Goal: Information Seeking & Learning: Learn about a topic

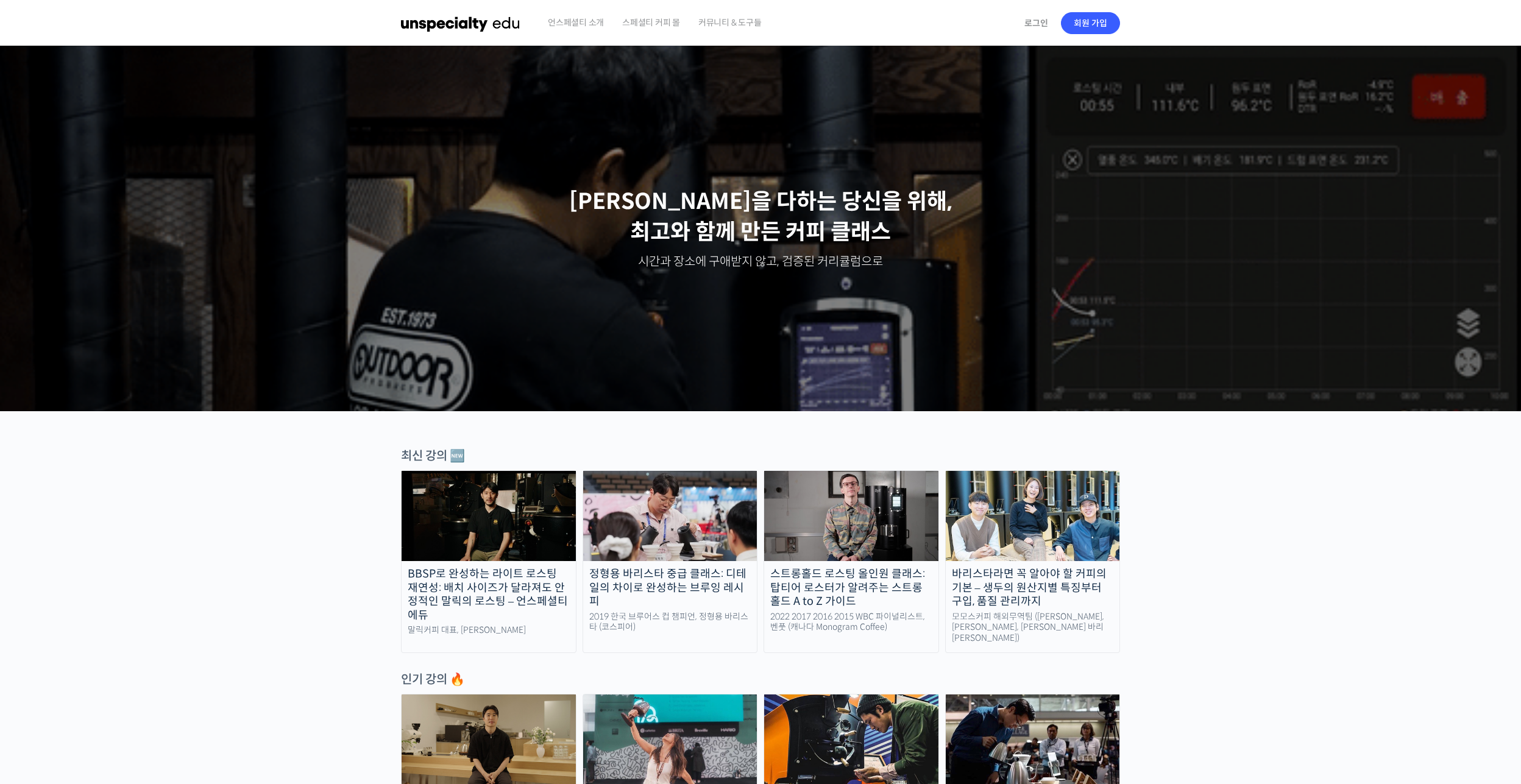
click at [1038, 570] on div "바리스타라면 꼭 알아야 할 커피의 기본 – 생두의 원산지별 특징부터 구입, 품질 관리까지" at bounding box center [1033, 587] width 174 height 41
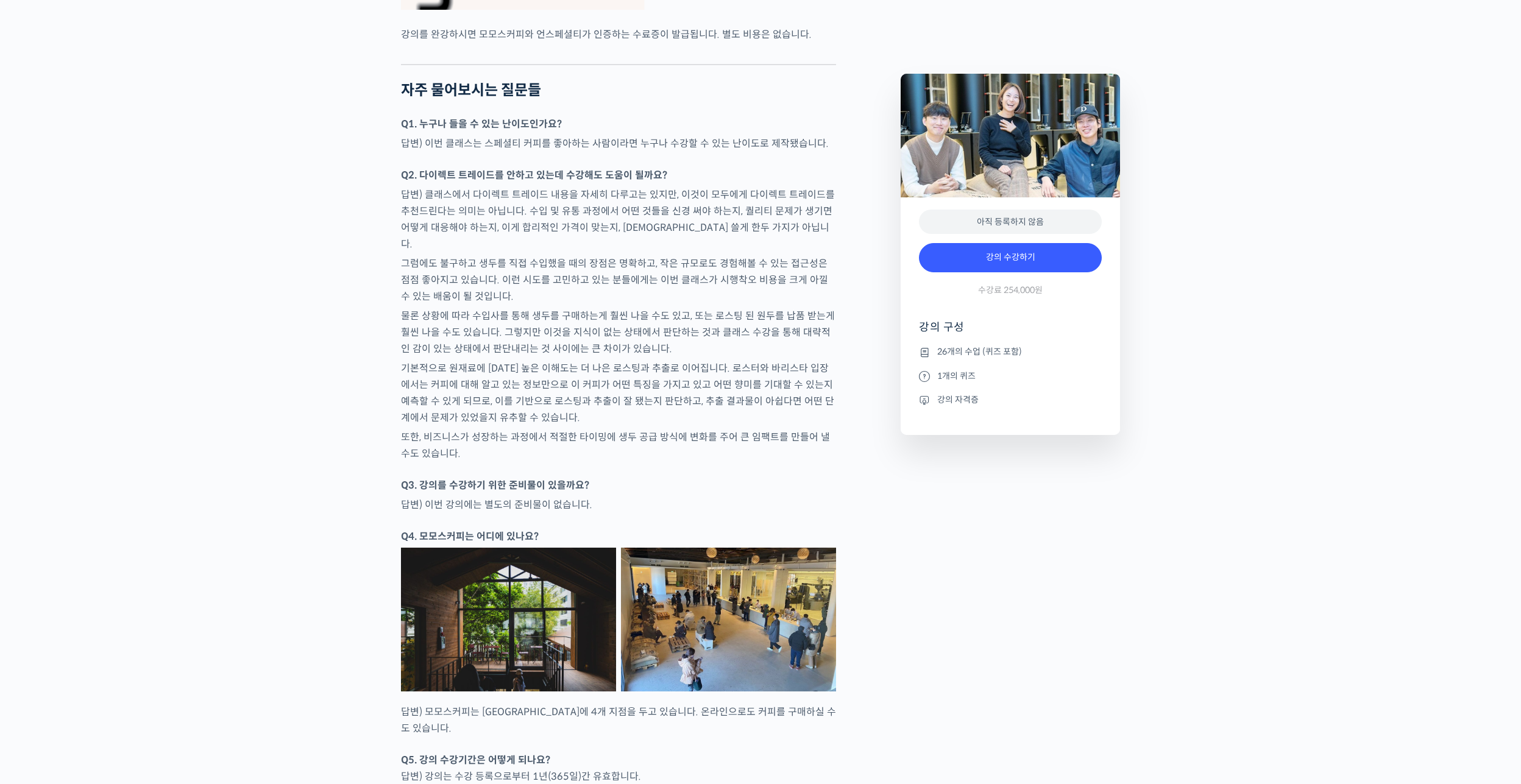
scroll to position [5177, 0]
